Goal: Task Accomplishment & Management: Use online tool/utility

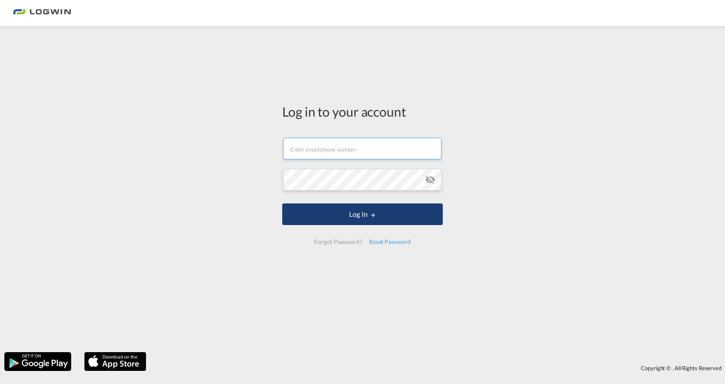
type input "[EMAIL_ADDRESS][PERSON_NAME][DOMAIN_NAME]"
click at [368, 219] on button "Log In" at bounding box center [362, 214] width 161 height 22
